Goal: Transaction & Acquisition: Book appointment/travel/reservation

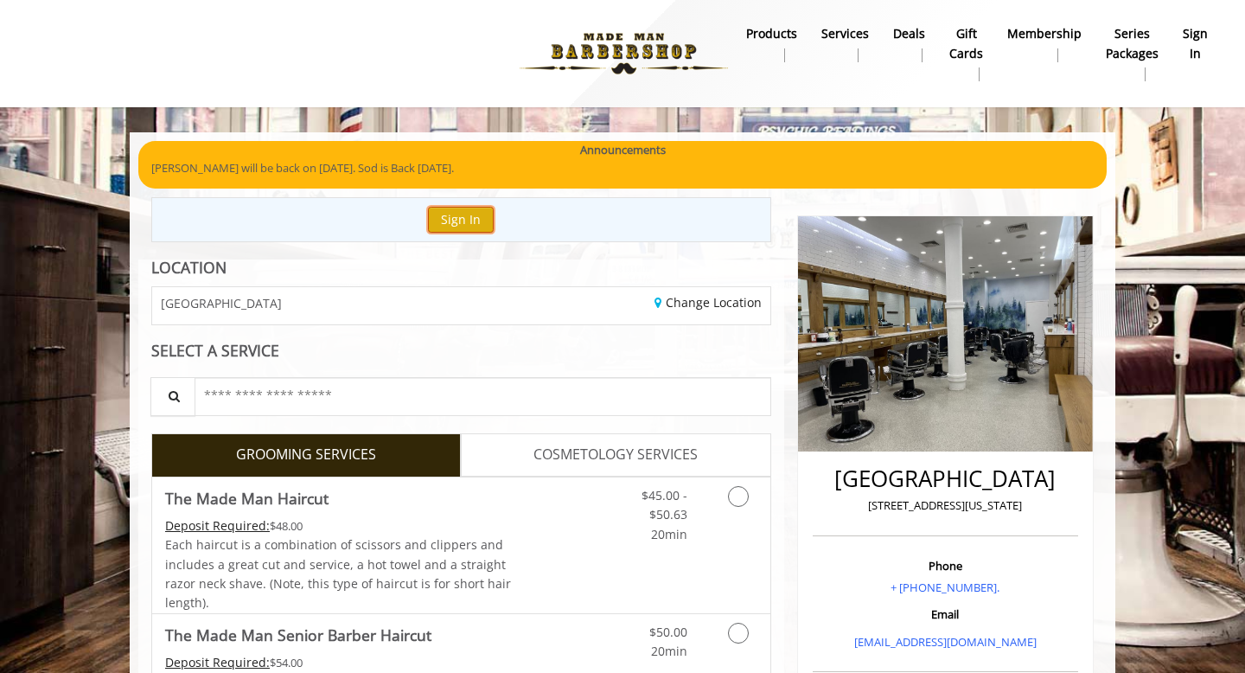
click at [470, 220] on button "Sign In" at bounding box center [461, 219] width 66 height 25
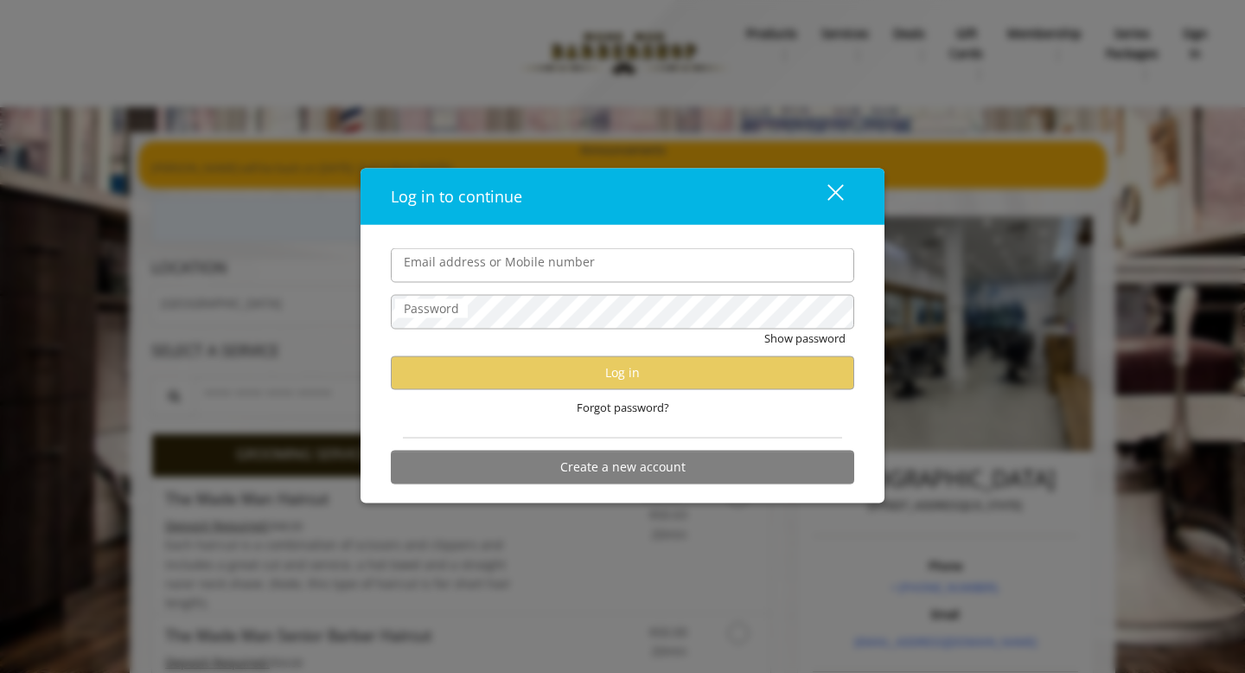
click at [470, 267] on input "Email address or Mobile number" at bounding box center [623, 265] width 464 height 35
type input "**********"
click at [623, 400] on span "Forgot password?" at bounding box center [623, 407] width 93 height 18
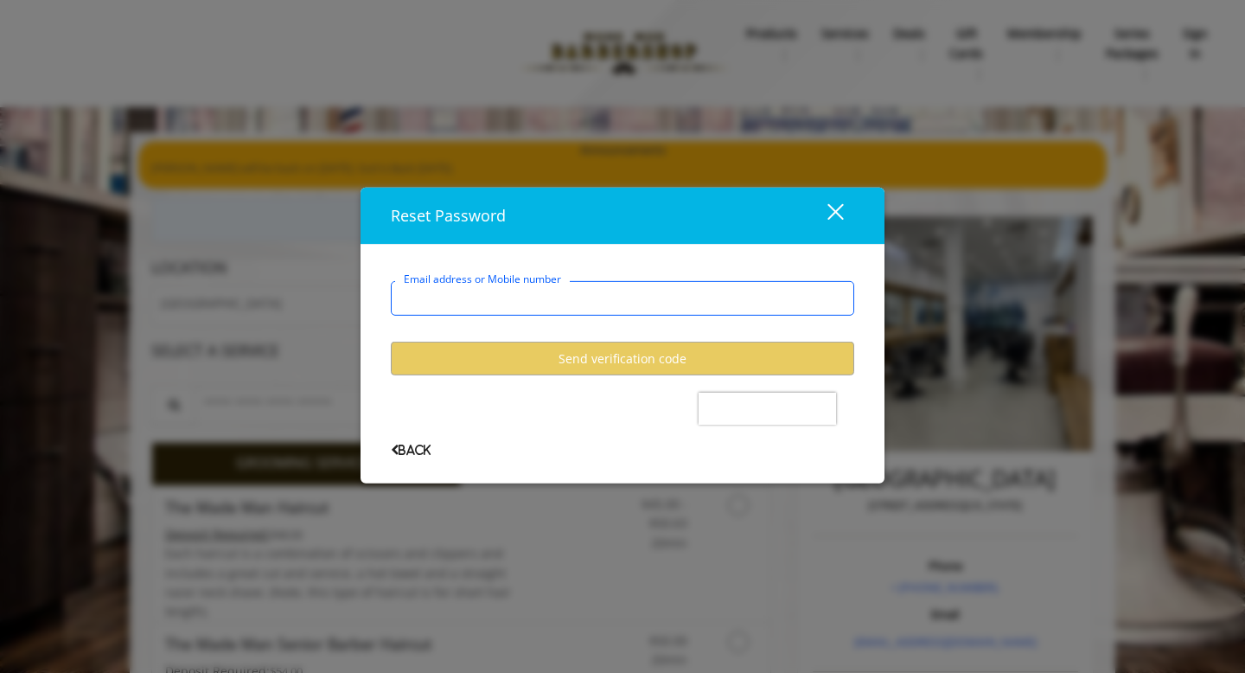
click at [534, 300] on input "Email address or Mobile number" at bounding box center [623, 298] width 464 height 35
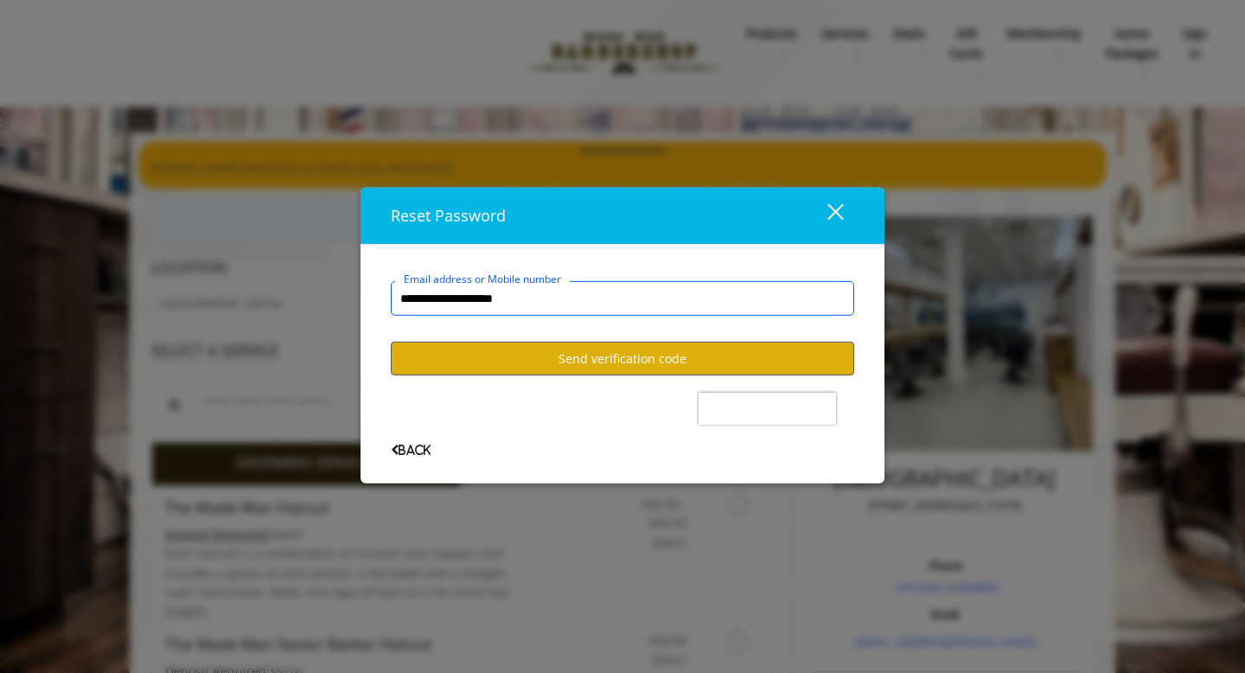
type input "**********"
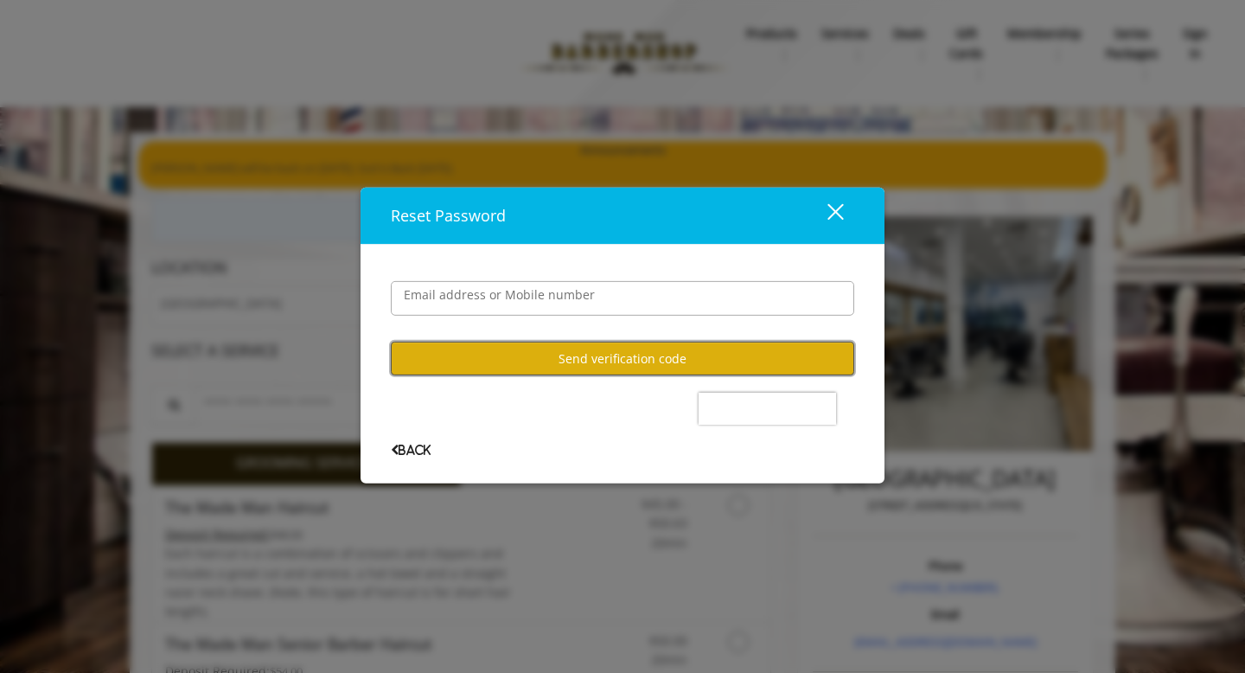
click at [598, 367] on button "Send verification code" at bounding box center [623, 359] width 464 height 34
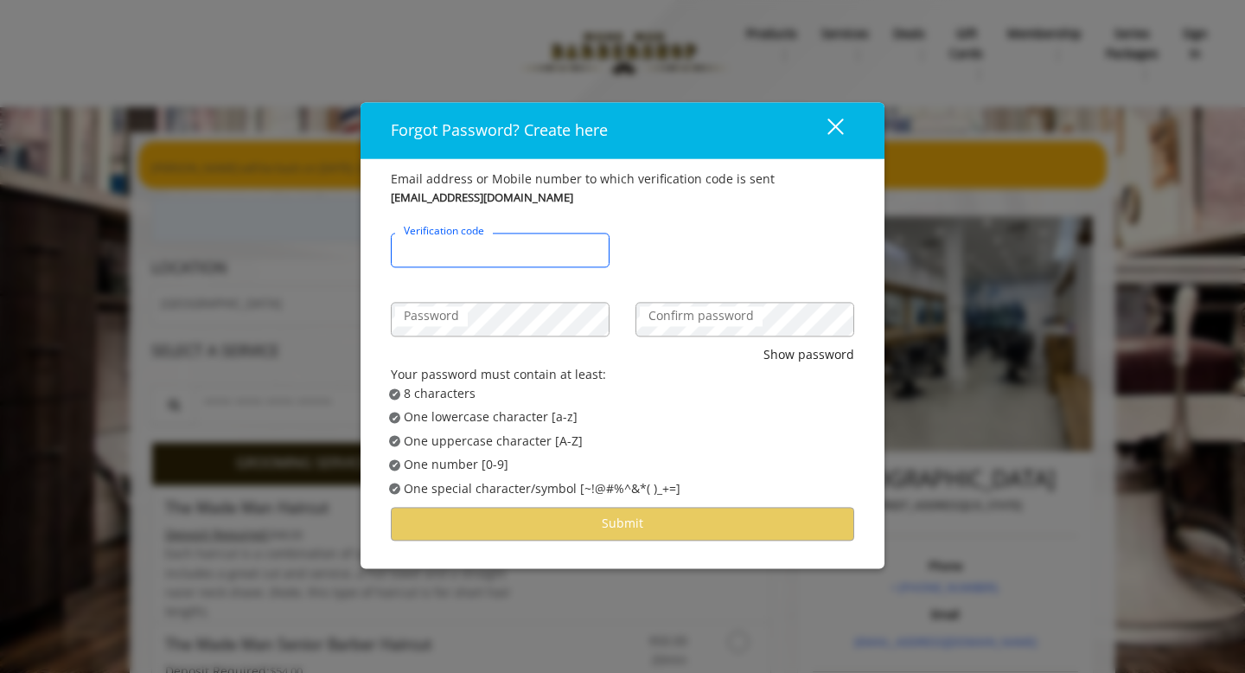
click at [526, 253] on input "Verification code" at bounding box center [500, 250] width 219 height 35
type input "******"
click at [427, 319] on label "Password" at bounding box center [431, 316] width 73 height 19
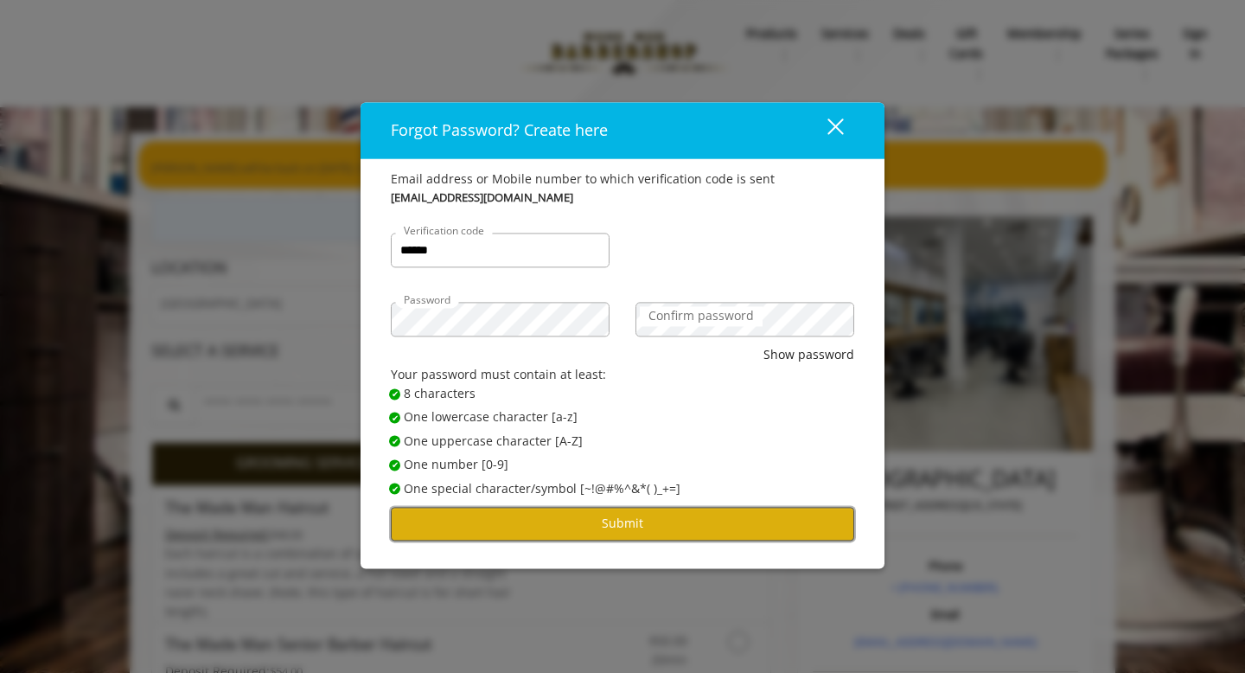
click at [693, 527] on button "Submit" at bounding box center [623, 524] width 464 height 34
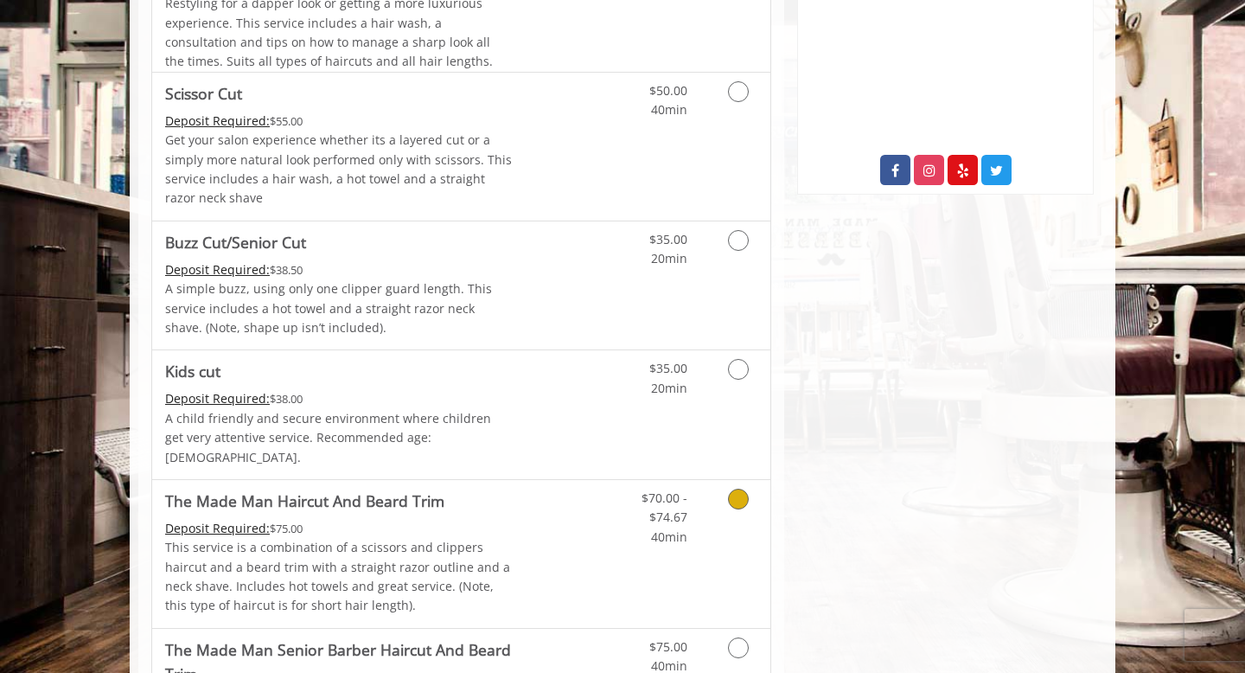
scroll to position [937, 0]
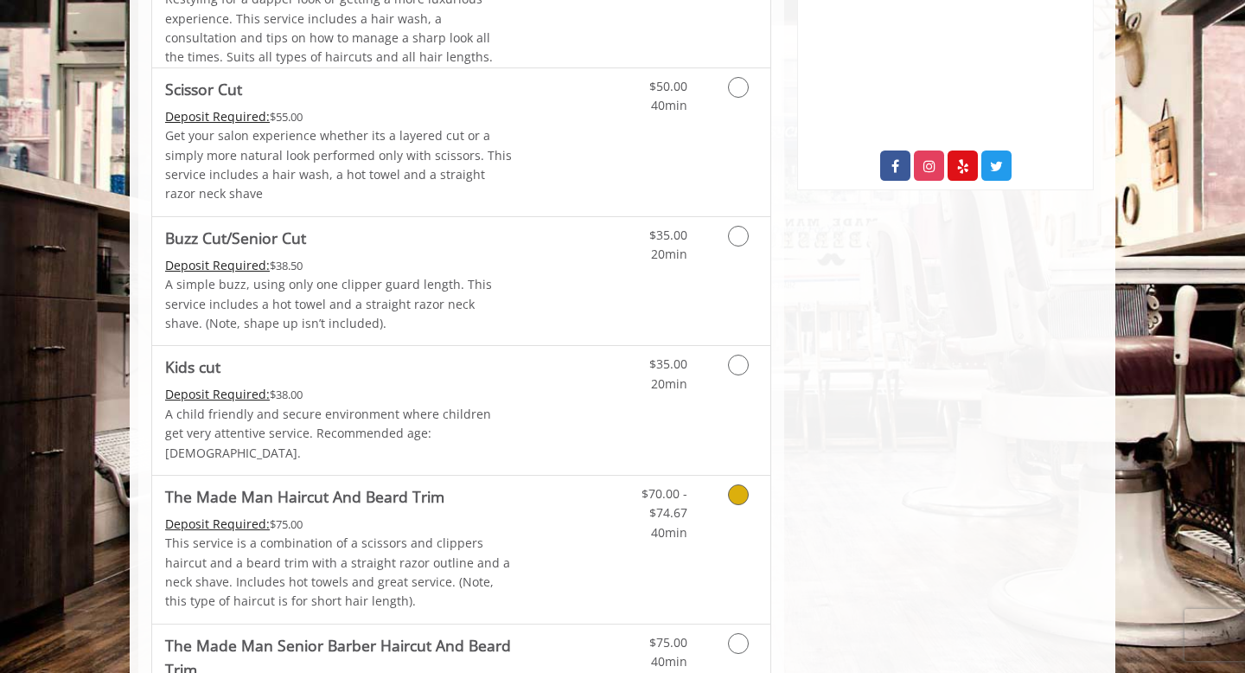
click at [740, 484] on icon "Grooming services" at bounding box center [738, 494] width 21 height 21
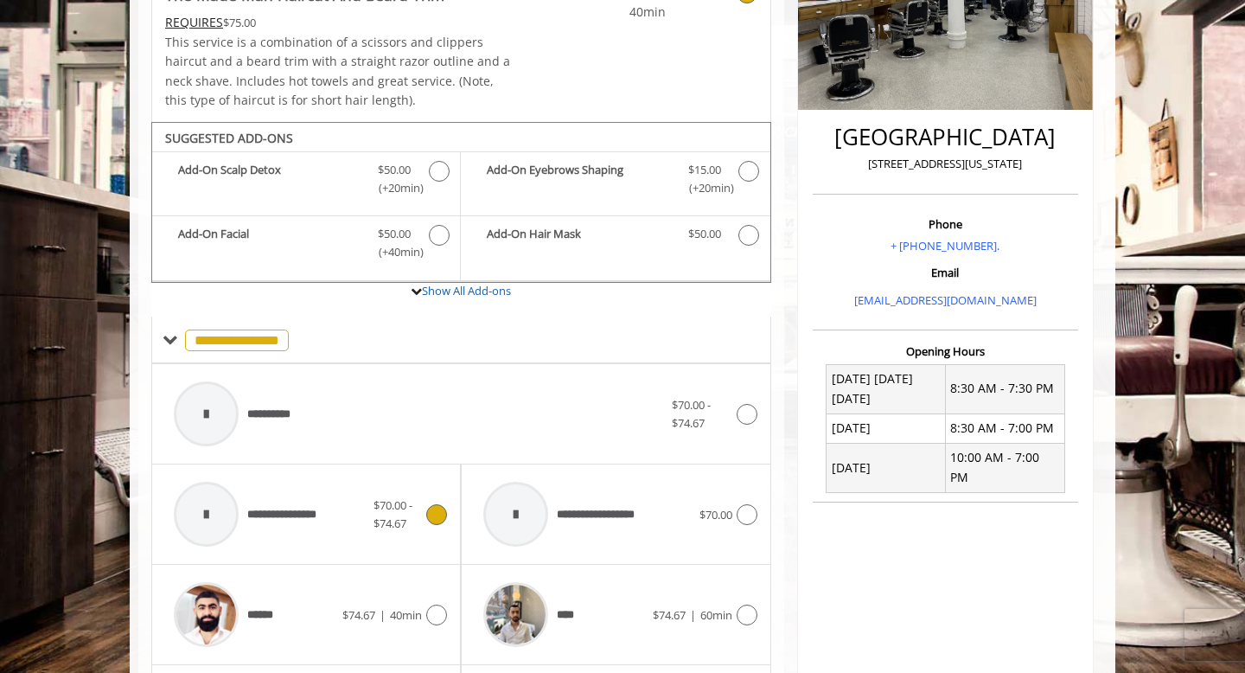
scroll to position [348, 0]
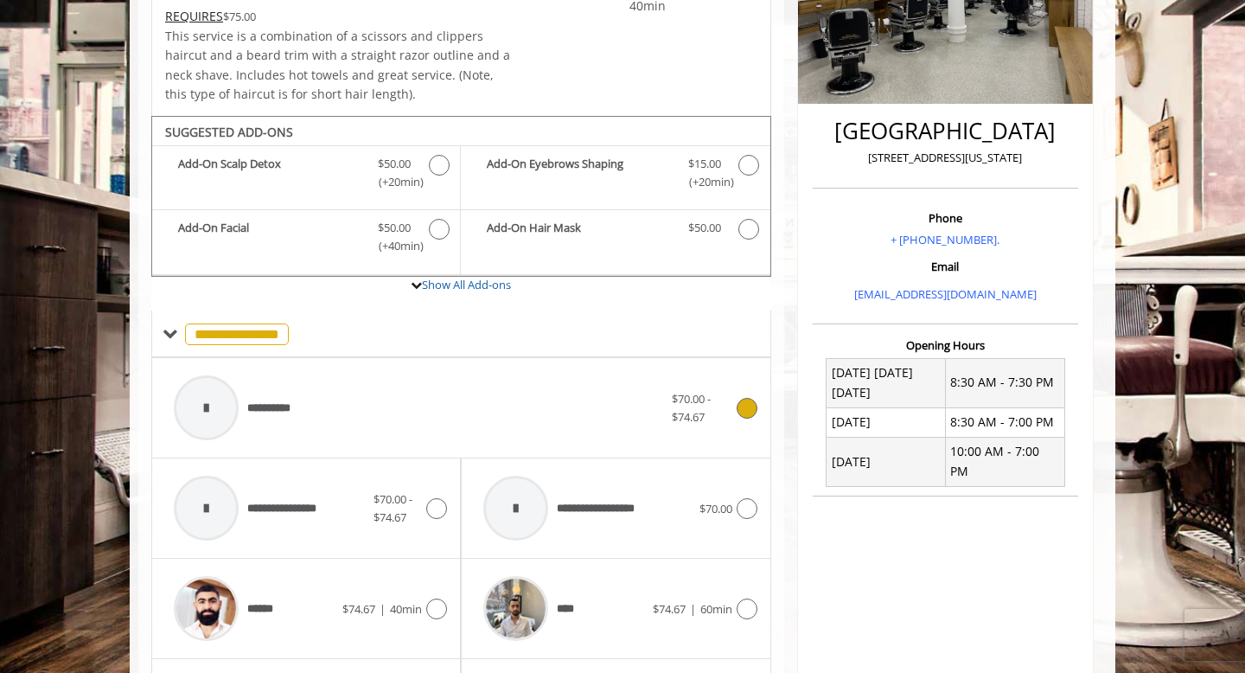
click at [748, 408] on icon at bounding box center [747, 408] width 21 height 21
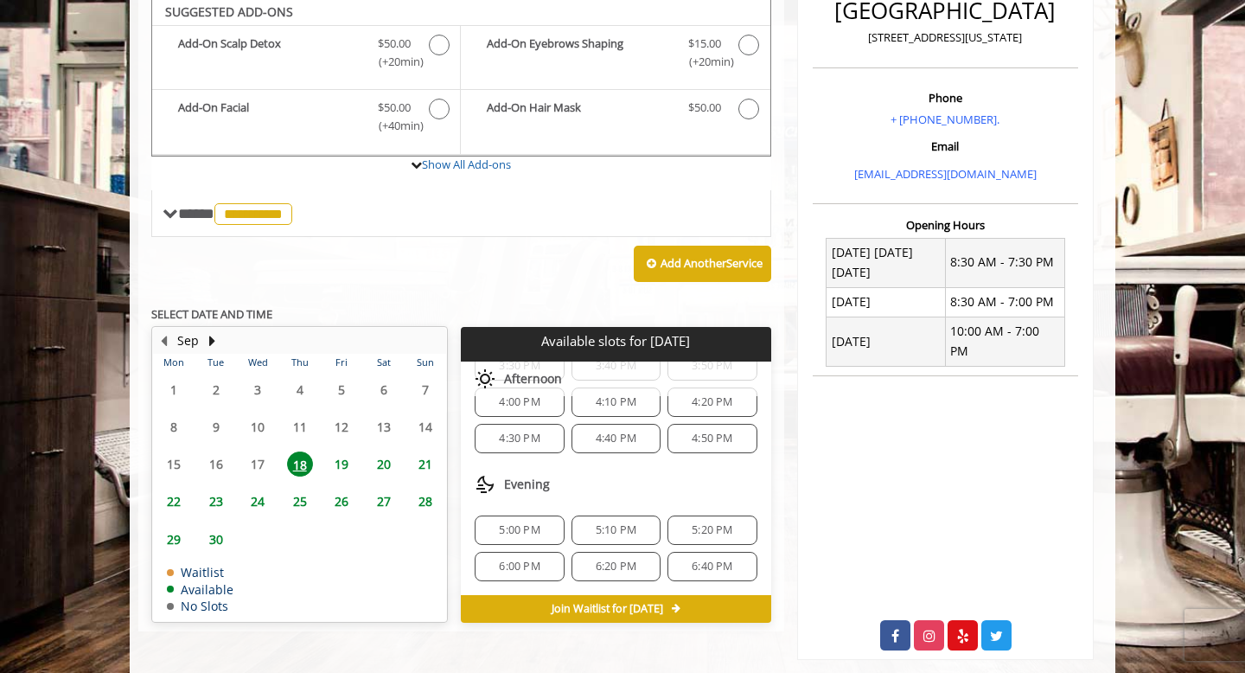
scroll to position [464, 0]
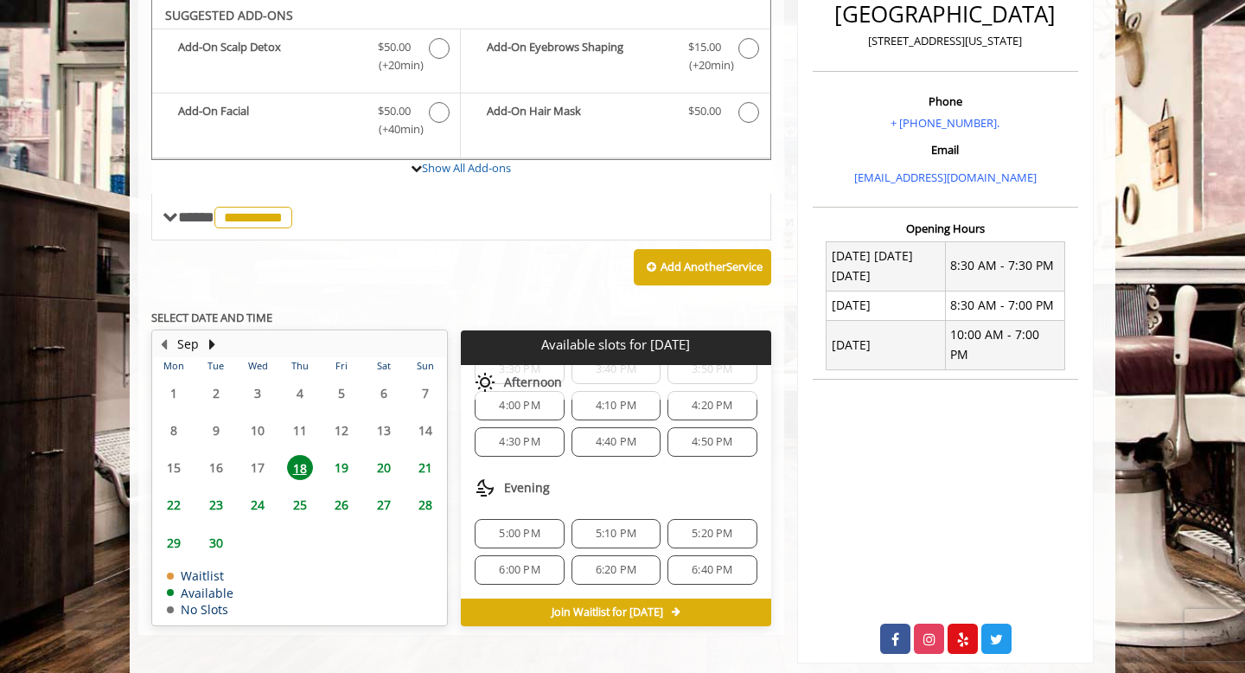
click at [522, 534] on span "5:00 PM" at bounding box center [519, 534] width 41 height 14
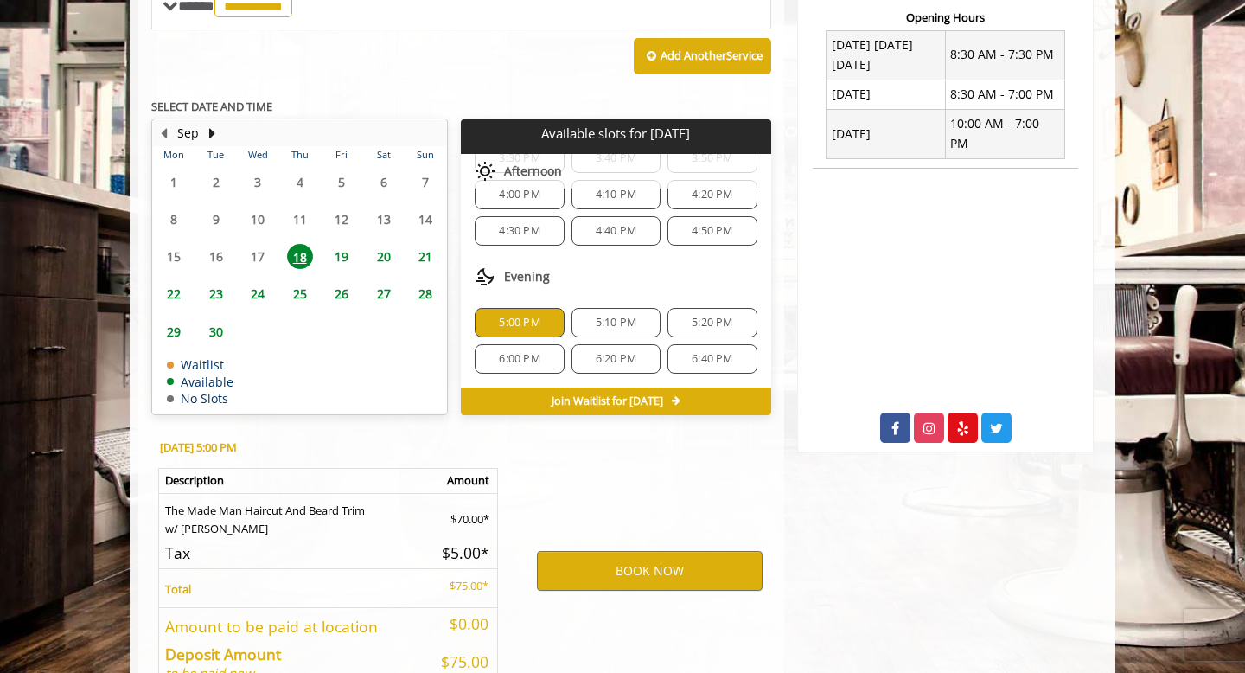
scroll to position [781, 0]
